Goal: Task Accomplishment & Management: Use online tool/utility

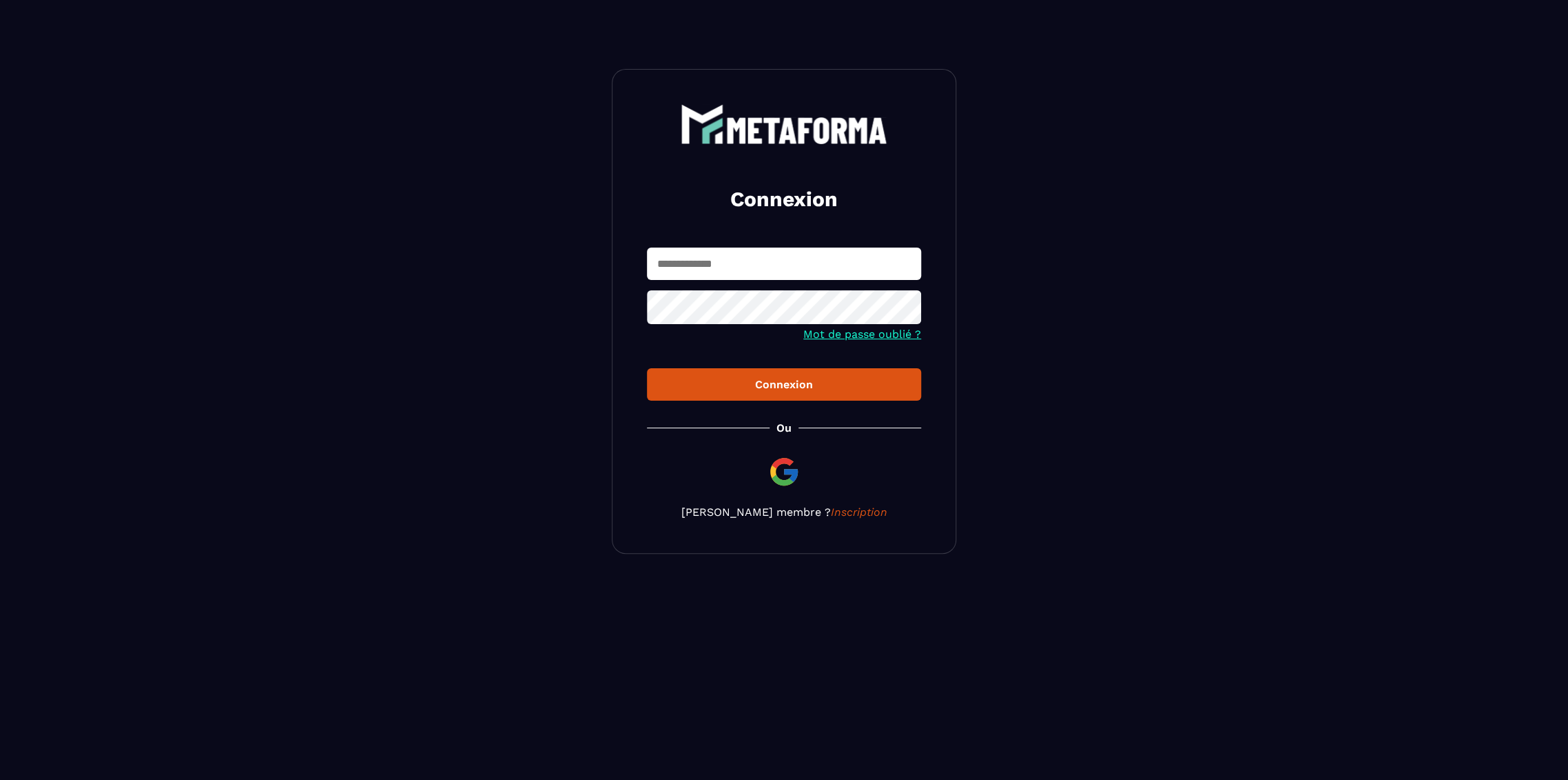
click at [717, 272] on input "text" at bounding box center [784, 264] width 274 height 32
type input "**********"
click at [756, 375] on button "Connexion" at bounding box center [784, 384] width 274 height 32
